Goal: Contribute content

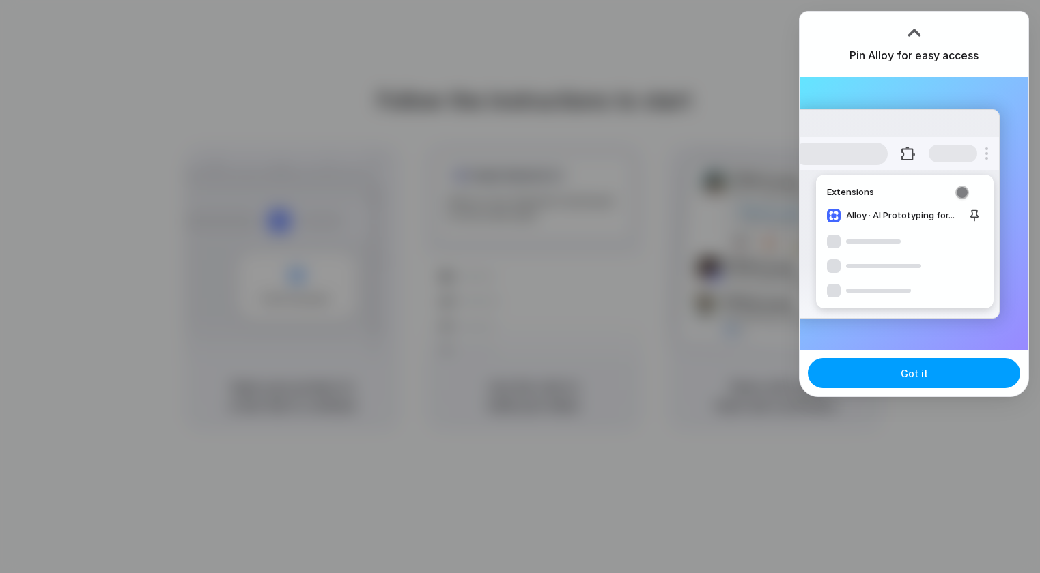
click at [954, 372] on button "Got it" at bounding box center [914, 373] width 212 height 30
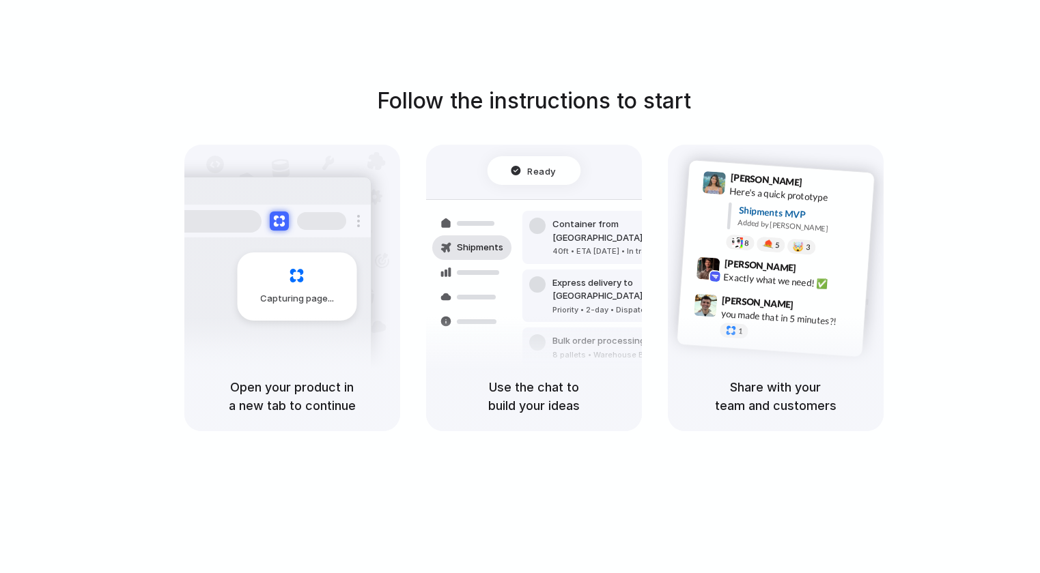
click at [535, 175] on span "Ready" at bounding box center [541, 171] width 29 height 14
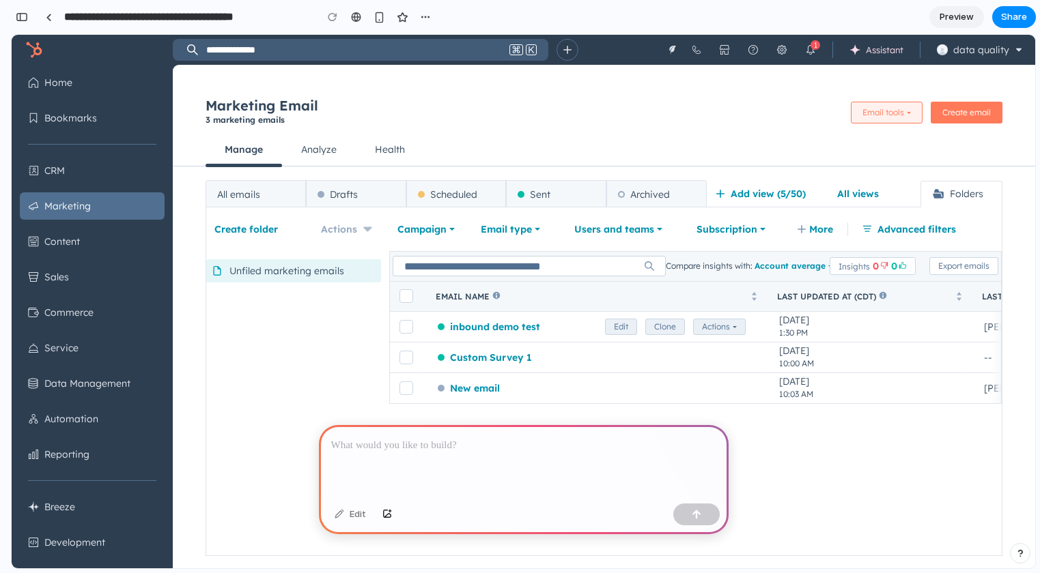
click at [909, 115] on span "Email tools" at bounding box center [886, 113] width 48 height 10
click at [908, 117] on span "Email tools" at bounding box center [886, 113] width 48 height 10
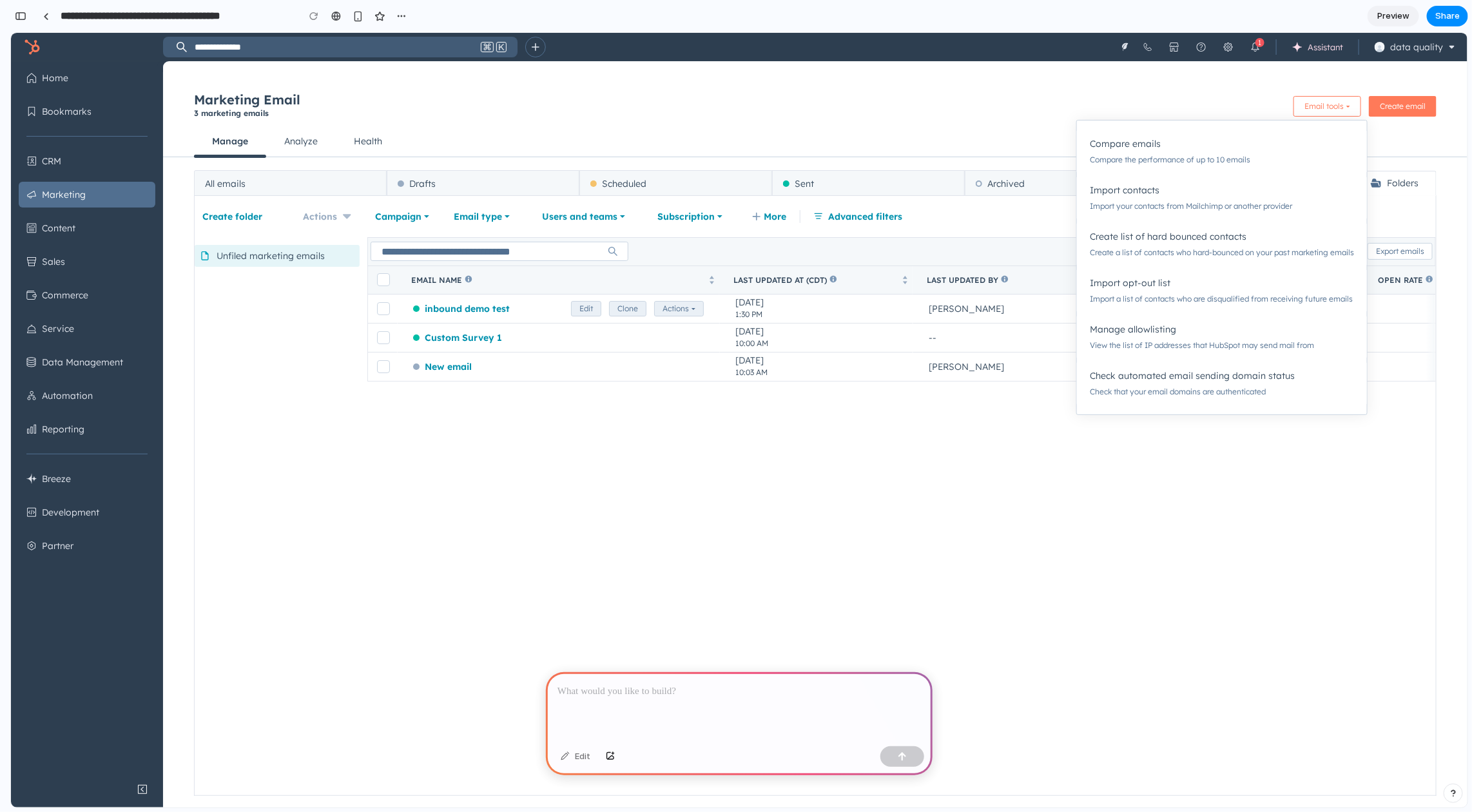
click at [685, 541] on p at bounding box center [738, 691] width 364 height 15
click at [981, 115] on button "Email tools" at bounding box center [1328, 106] width 68 height 21
click at [816, 541] on div at bounding box center [739, 706] width 387 height 69
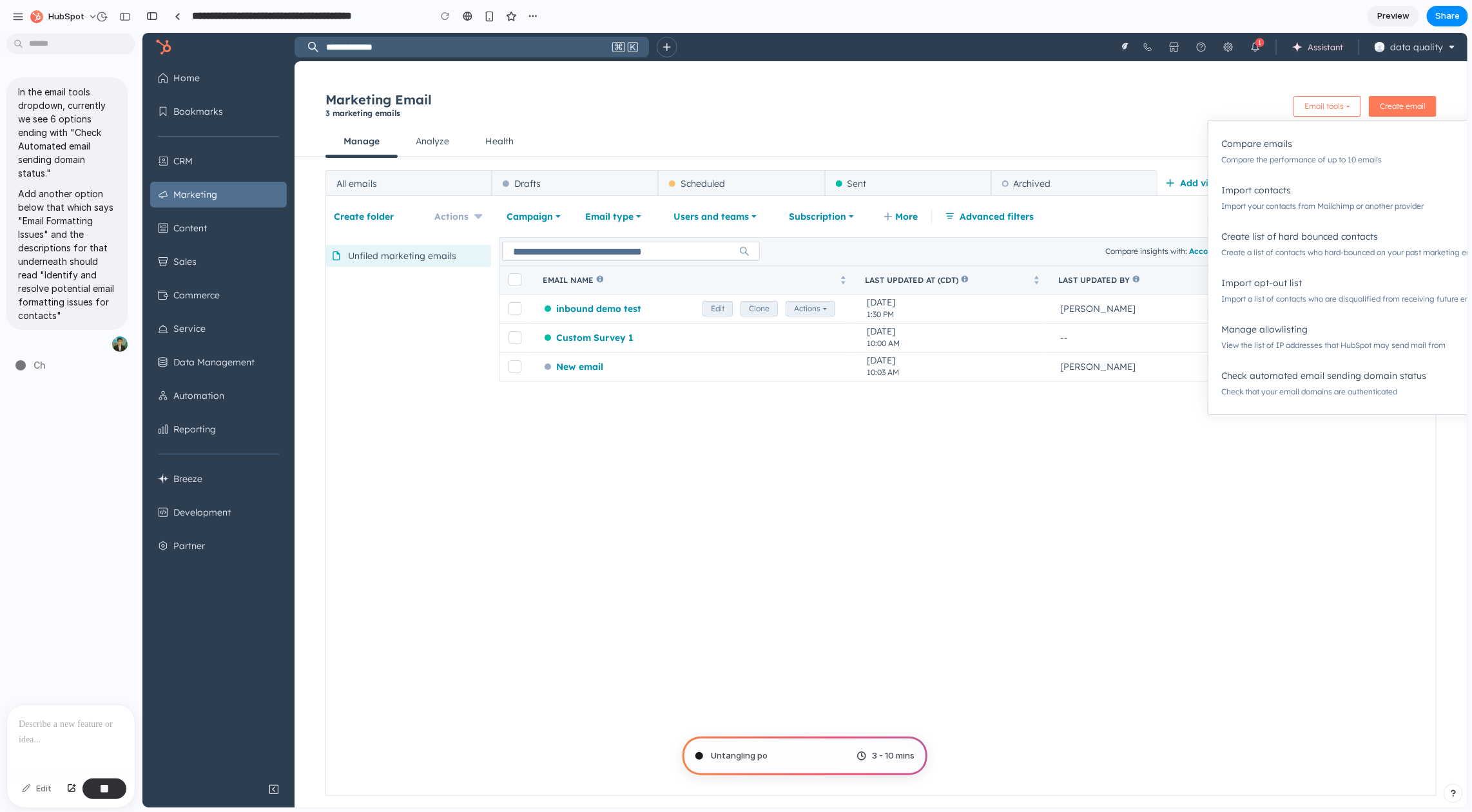
type input "**********"
